Goal: Information Seeking & Learning: Learn about a topic

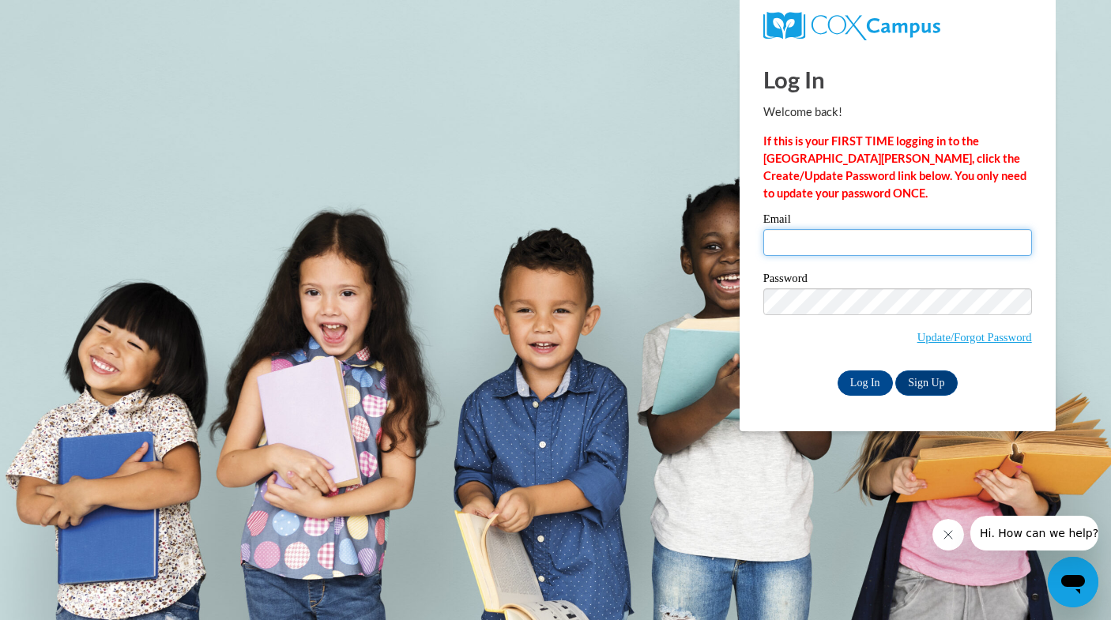
type input "scarguck@unc.edu"
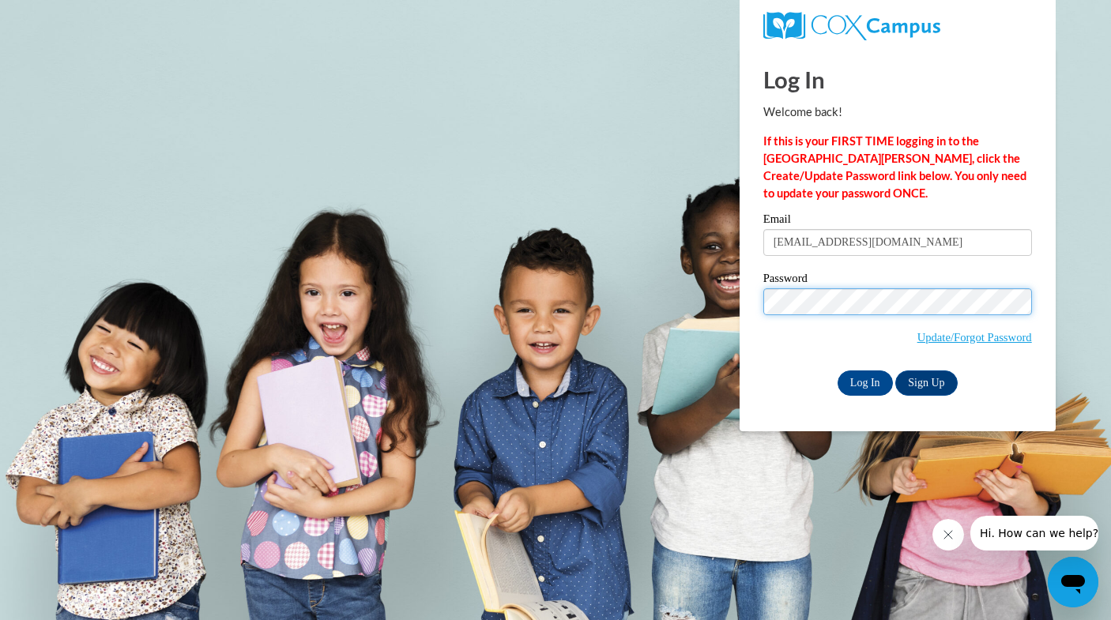
click at [864, 380] on input "Log In" at bounding box center [865, 383] width 55 height 25
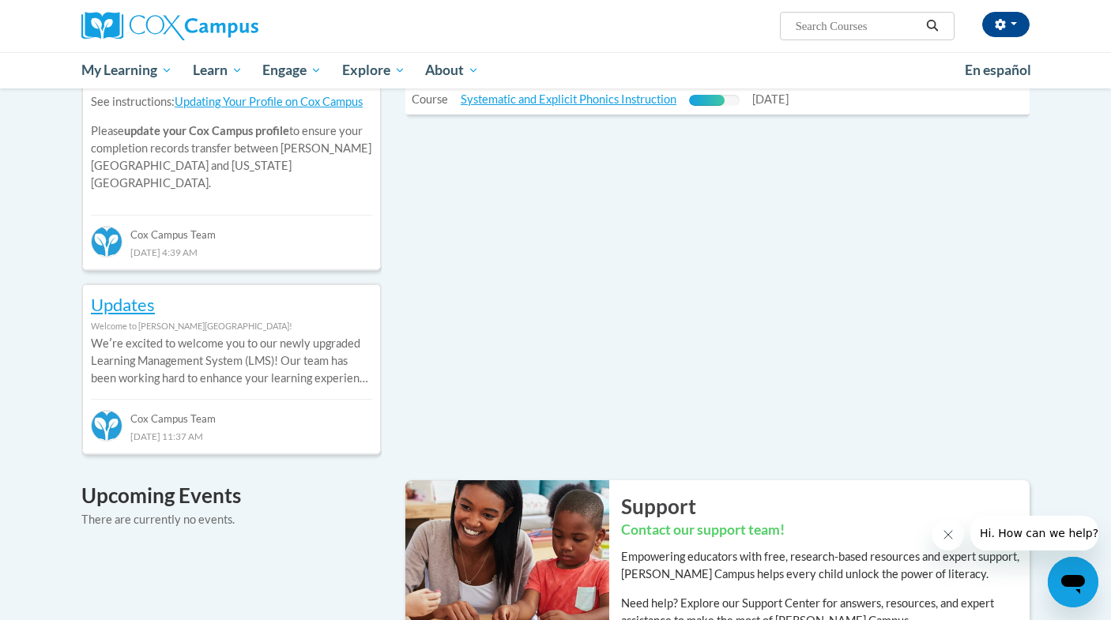
scroll to position [477, 0]
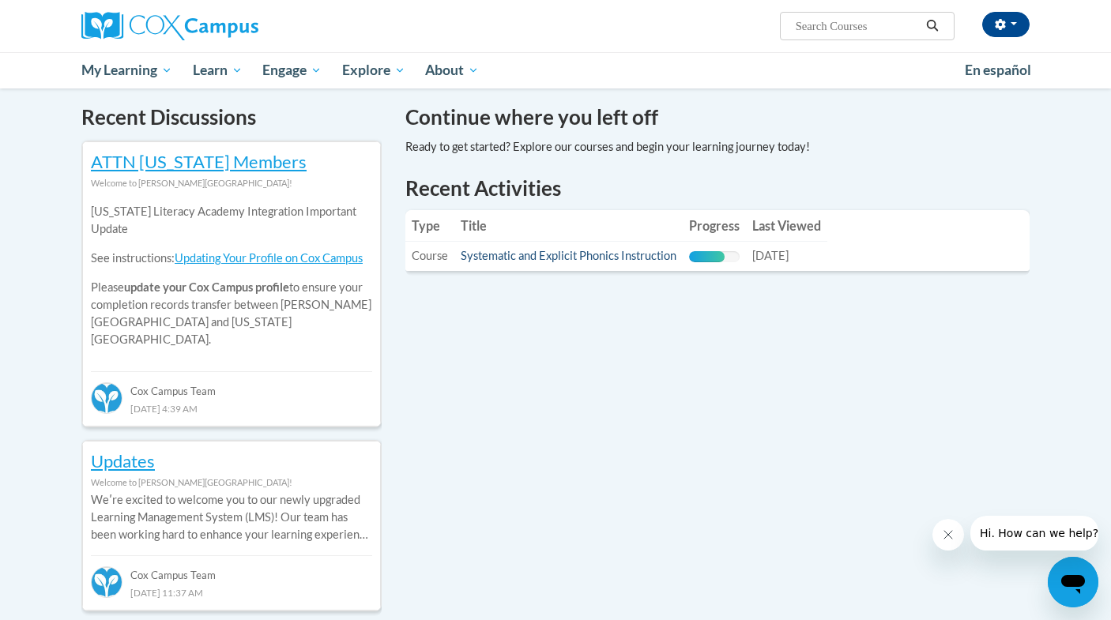
click at [586, 255] on link "Systematic and Explicit Phonics Instruction" at bounding box center [569, 255] width 216 height 13
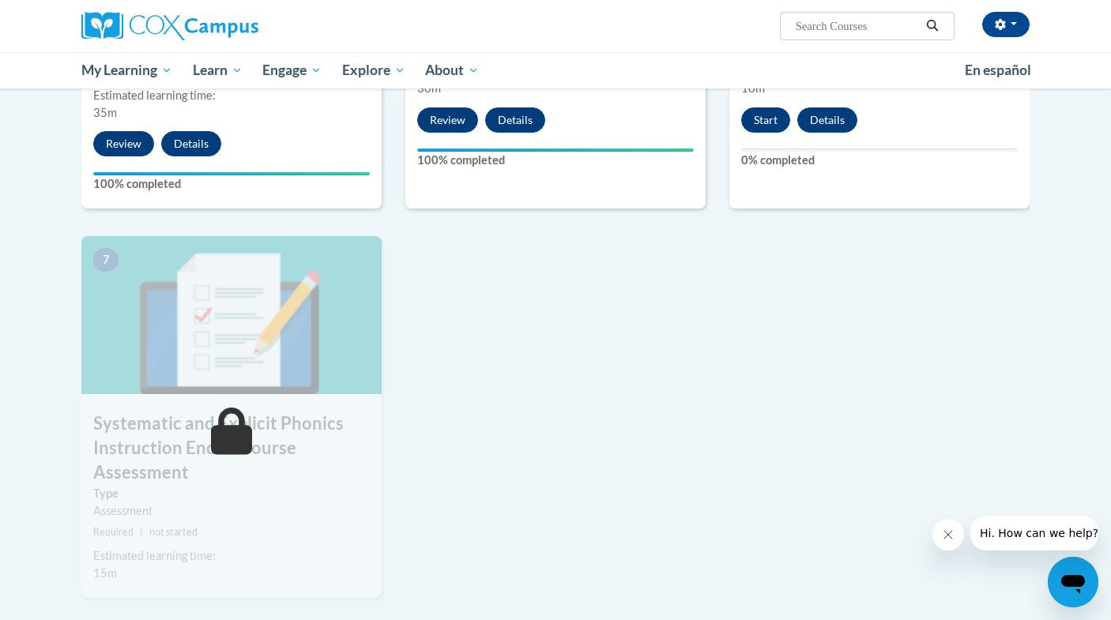
scroll to position [1032, 0]
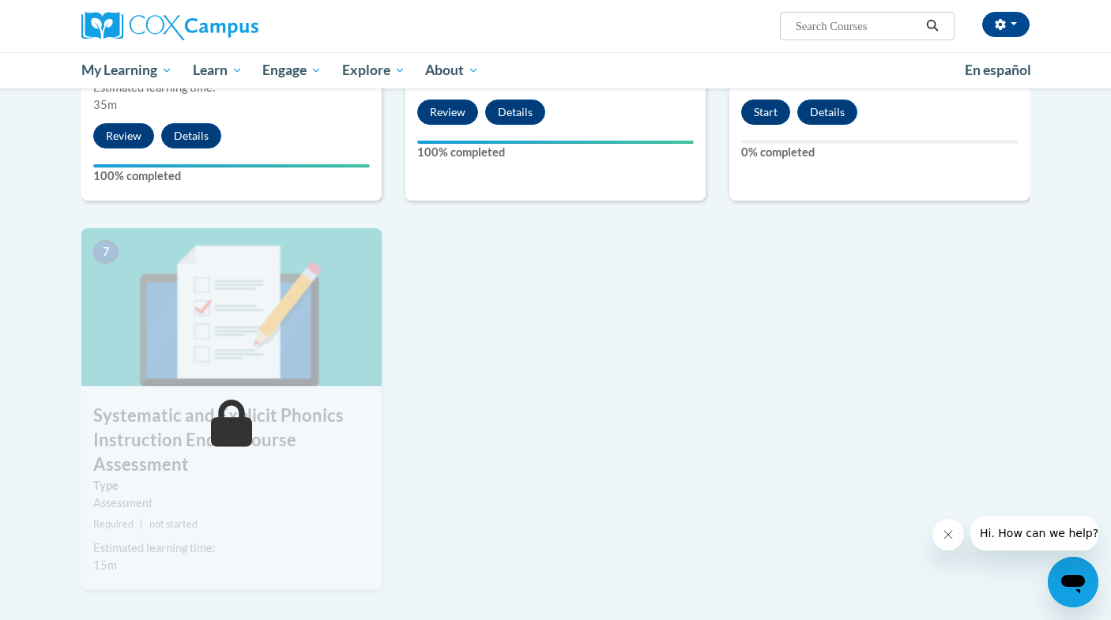
click at [762, 116] on button "Start" at bounding box center [765, 112] width 49 height 25
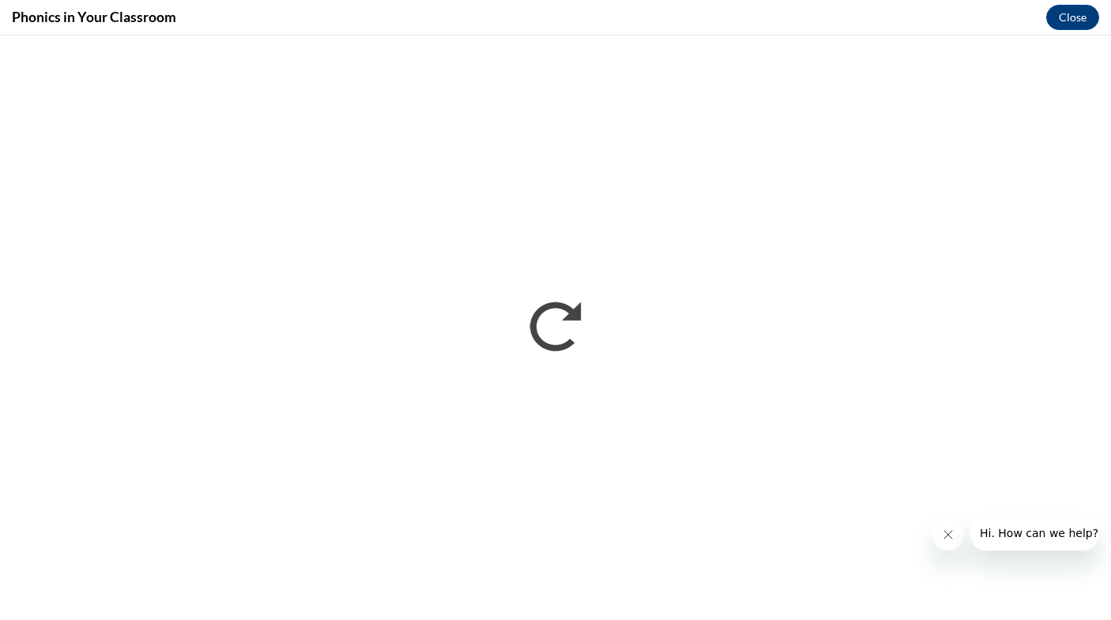
scroll to position [0, 0]
drag, startPoint x: 976, startPoint y: 546, endPoint x: 1946, endPoint y: 1062, distance: 1099.1
click at [976, 546] on button "Hi. How can we help?" at bounding box center [1039, 533] width 138 height 35
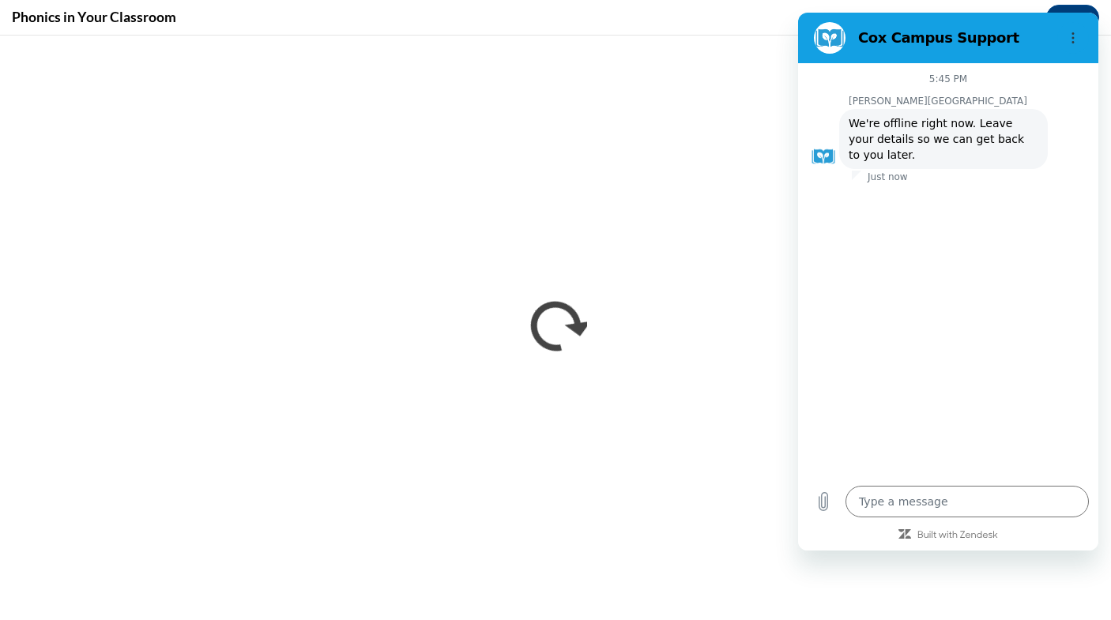
type textarea "x"
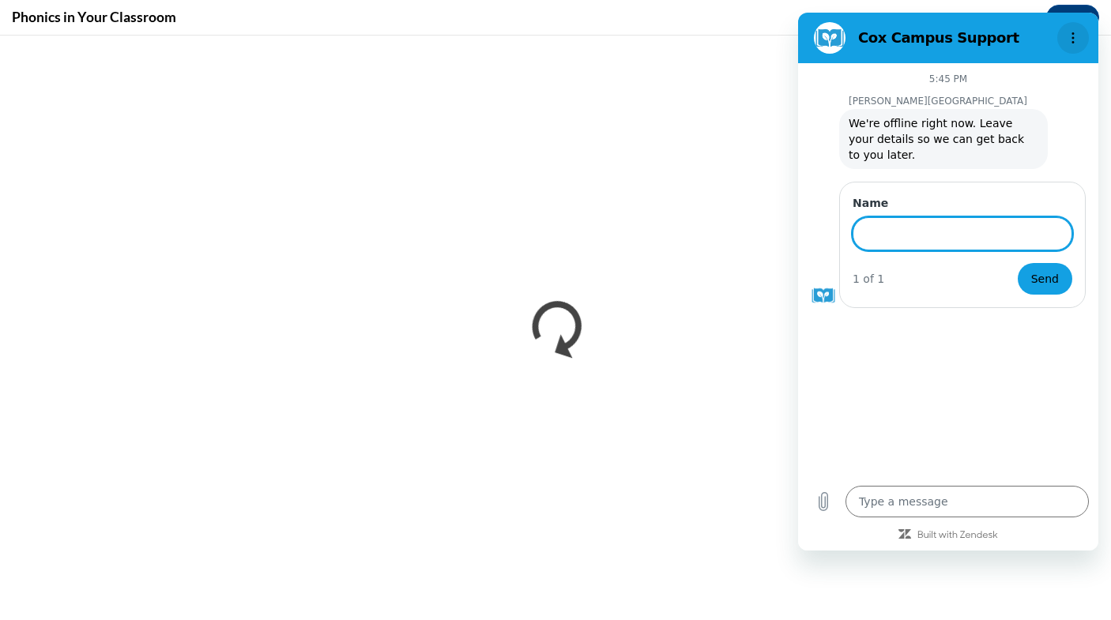
click at [1070, 43] on icon "Options menu" at bounding box center [1073, 38] width 13 height 13
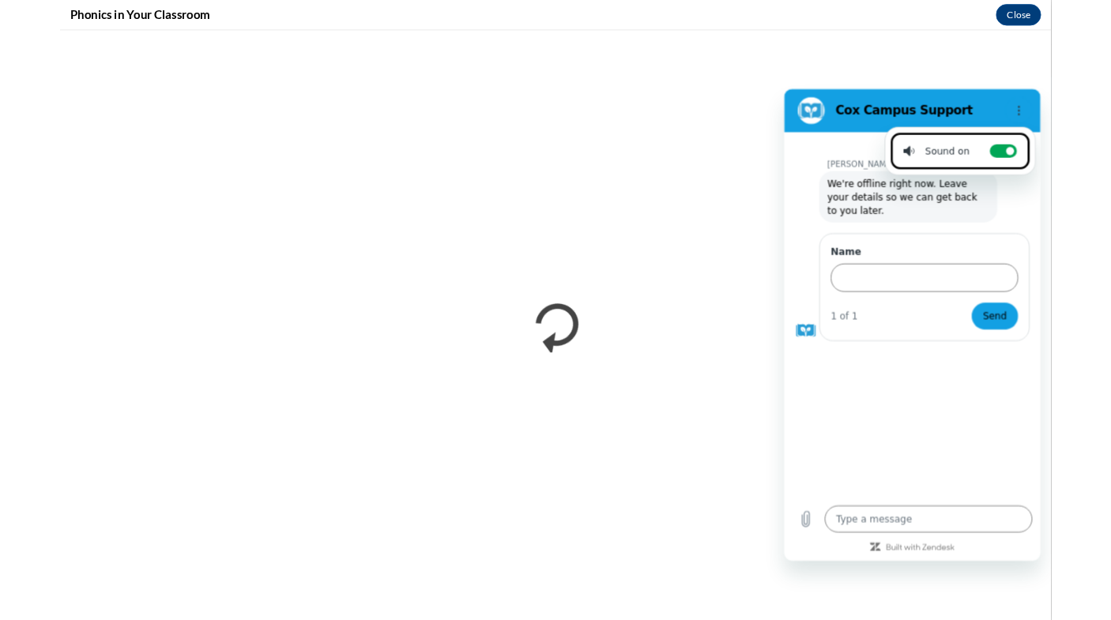
scroll to position [1032, 0]
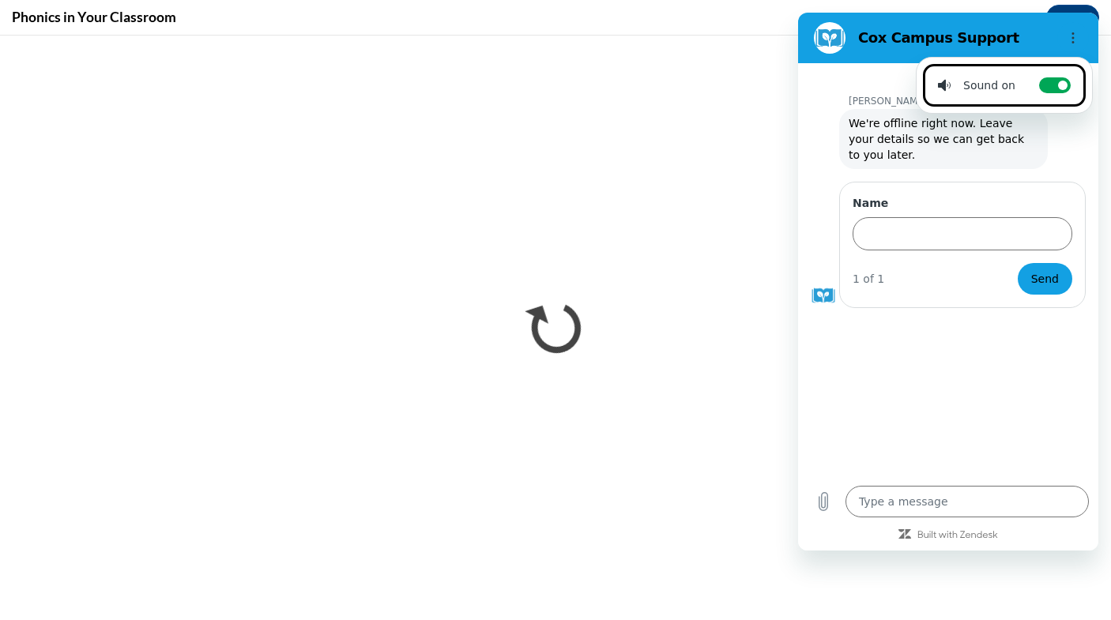
click at [1057, 94] on li "Sound on Toggle sound notifications" at bounding box center [1004, 85] width 163 height 43
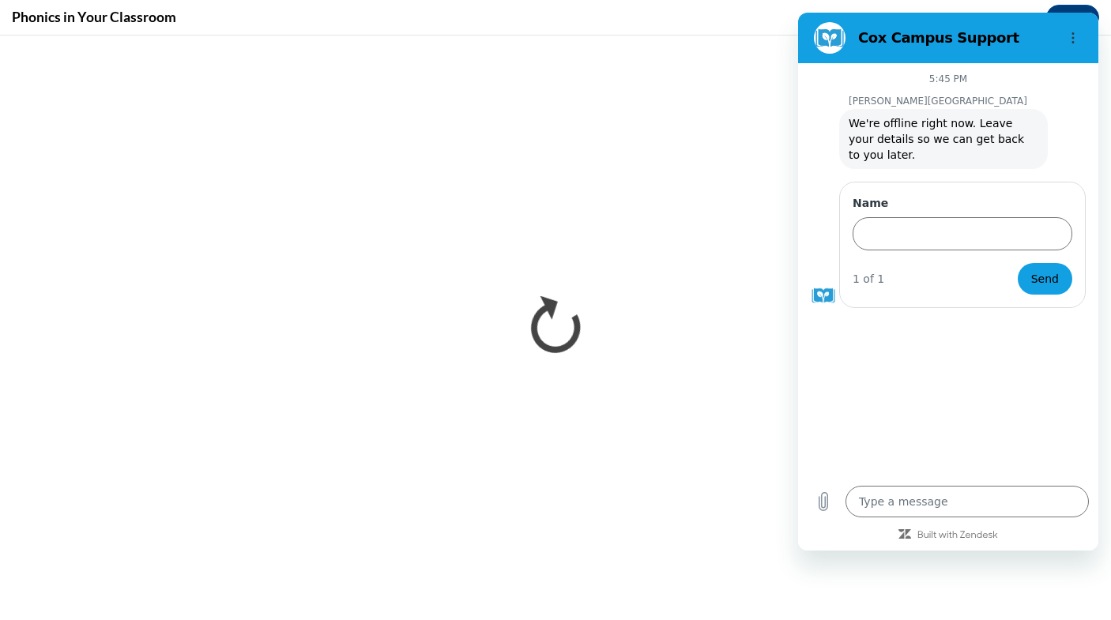
checkbox input "false"
click at [1063, 44] on button "Options menu" at bounding box center [1073, 38] width 32 height 32
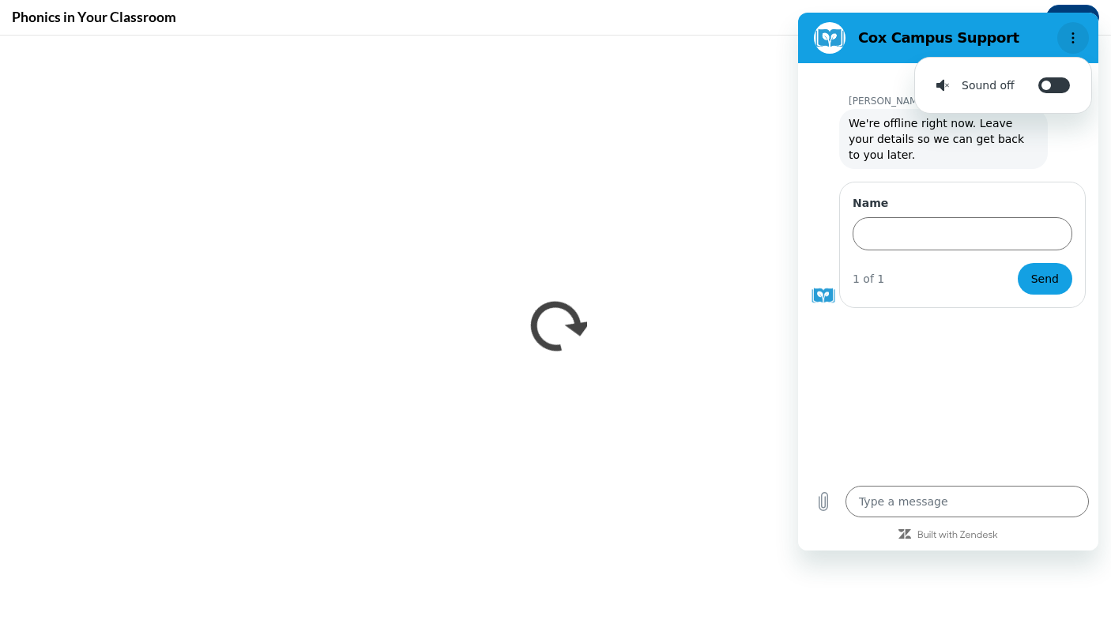
click at [1062, 36] on button "Options menu" at bounding box center [1073, 38] width 32 height 32
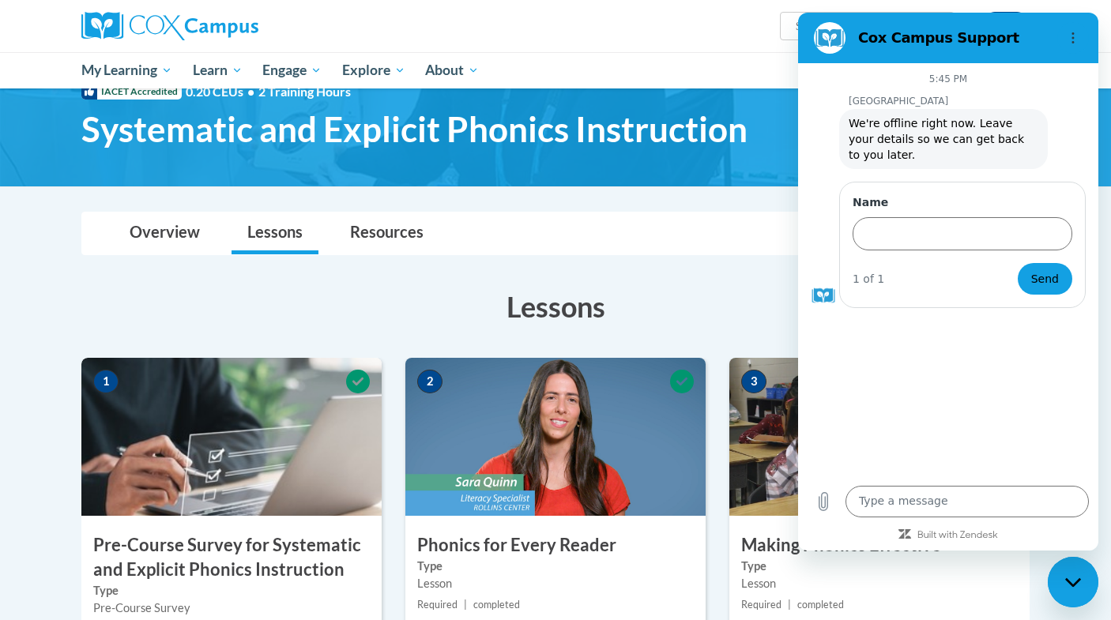
scroll to position [70, 0]
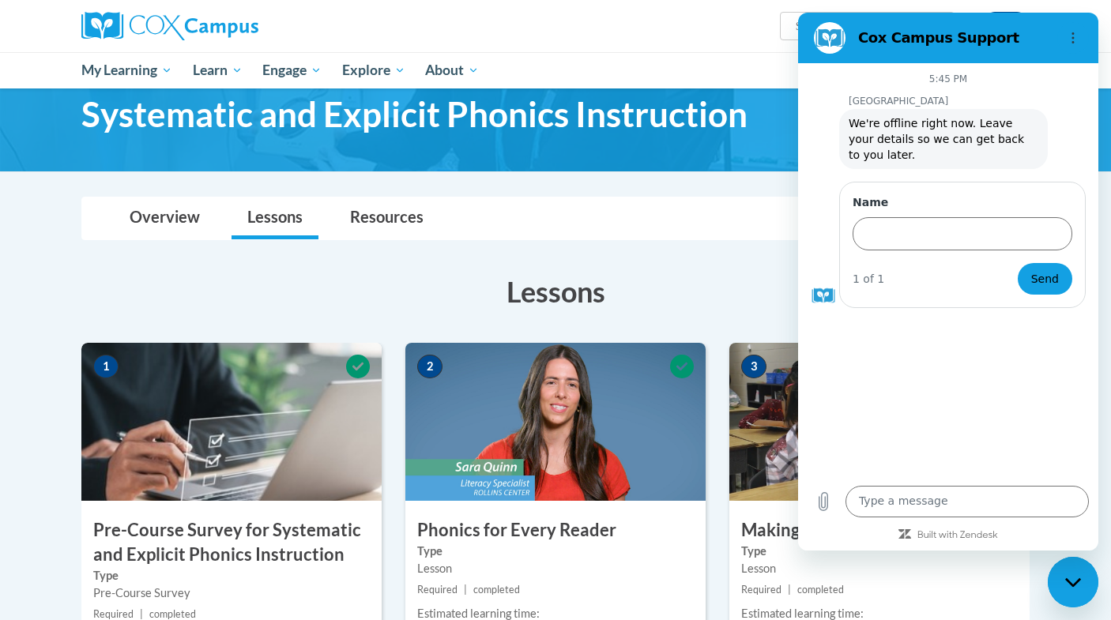
click at [1079, 596] on div "Close messaging window" at bounding box center [1072, 582] width 47 height 47
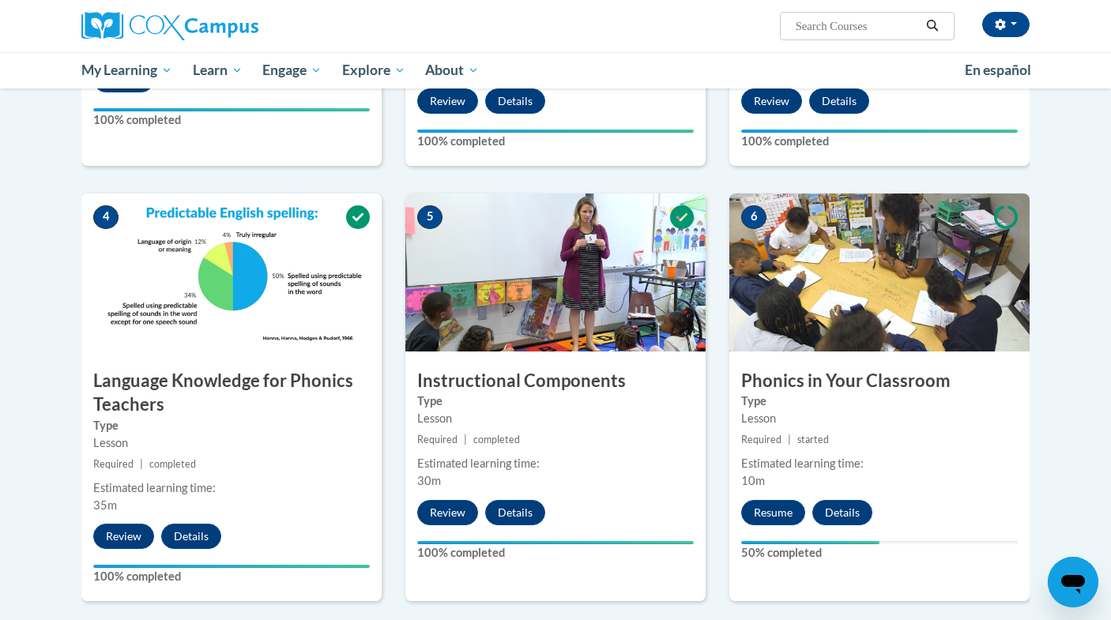
scroll to position [751, 0]
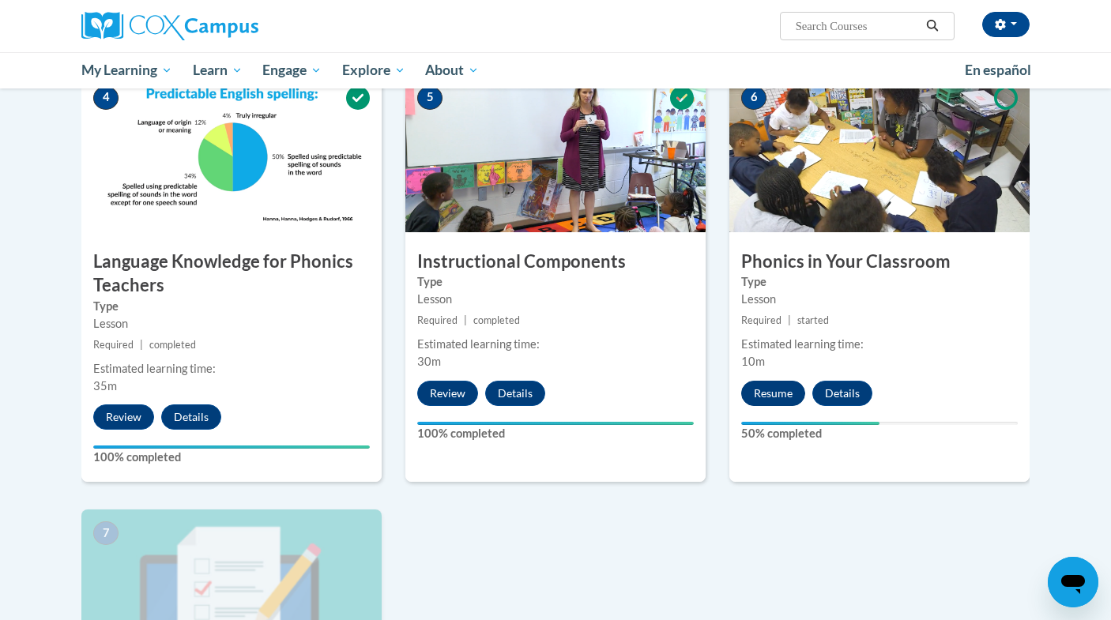
click at [768, 391] on button "Resume" at bounding box center [773, 393] width 64 height 25
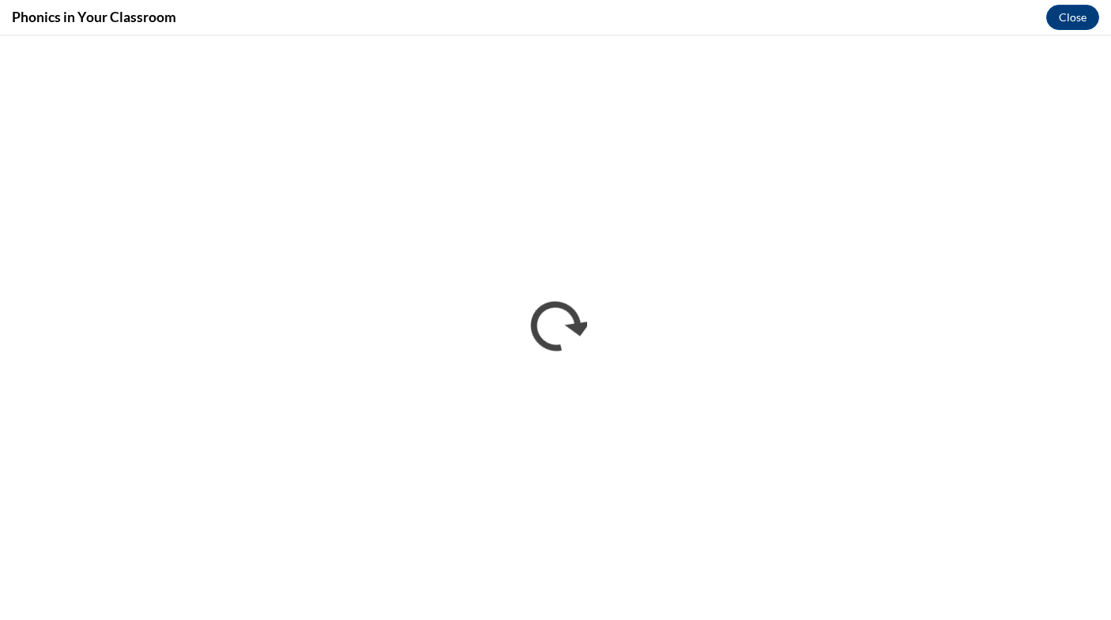
scroll to position [0, 0]
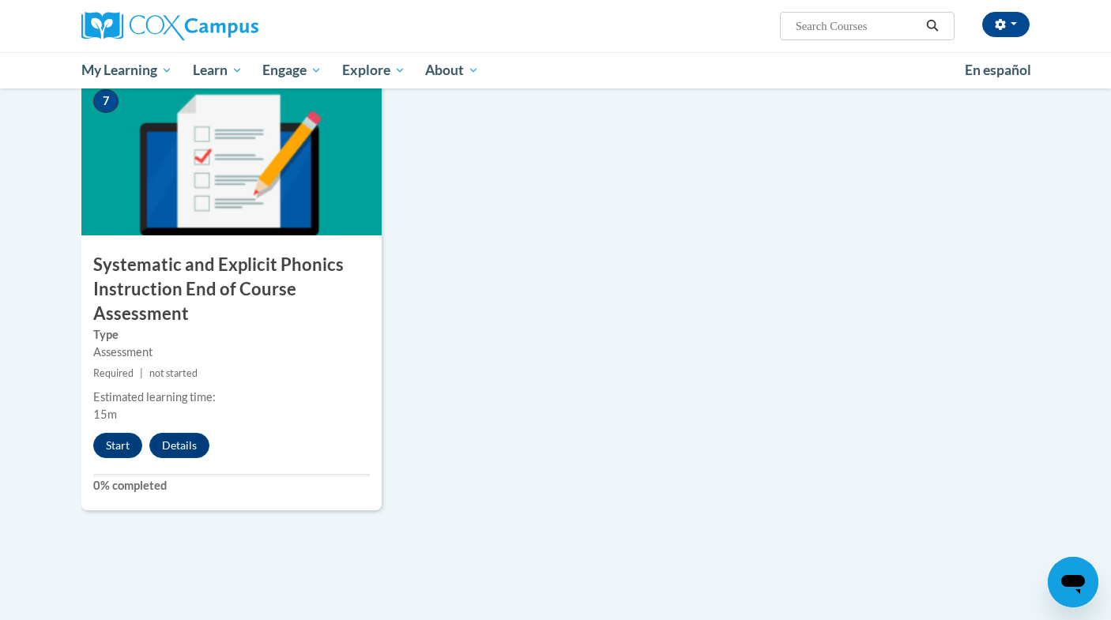
scroll to position [1136, 0]
